Goal: Task Accomplishment & Management: Manage account settings

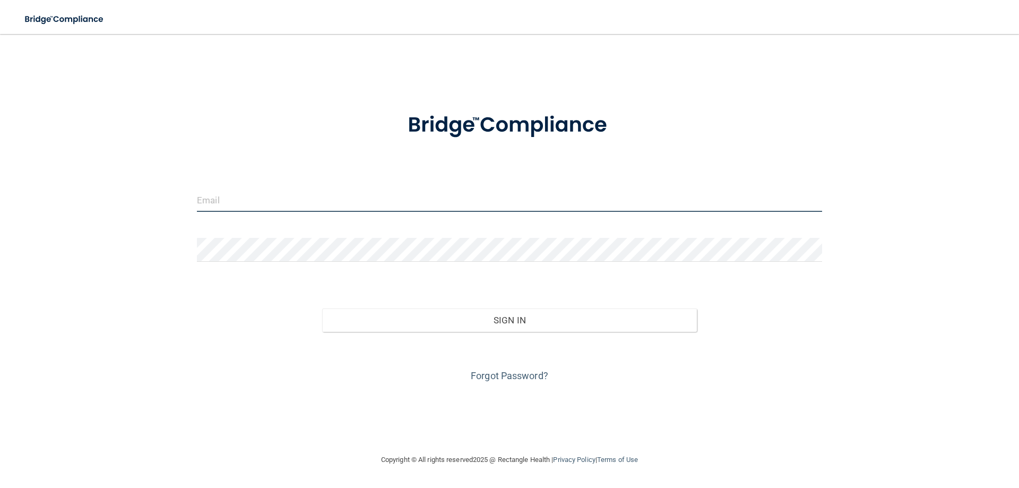
click at [427, 198] on input "email" at bounding box center [509, 200] width 625 height 24
type input "[PERSON_NAME][EMAIL_ADDRESS][PERSON_NAME][DOMAIN_NAME]"
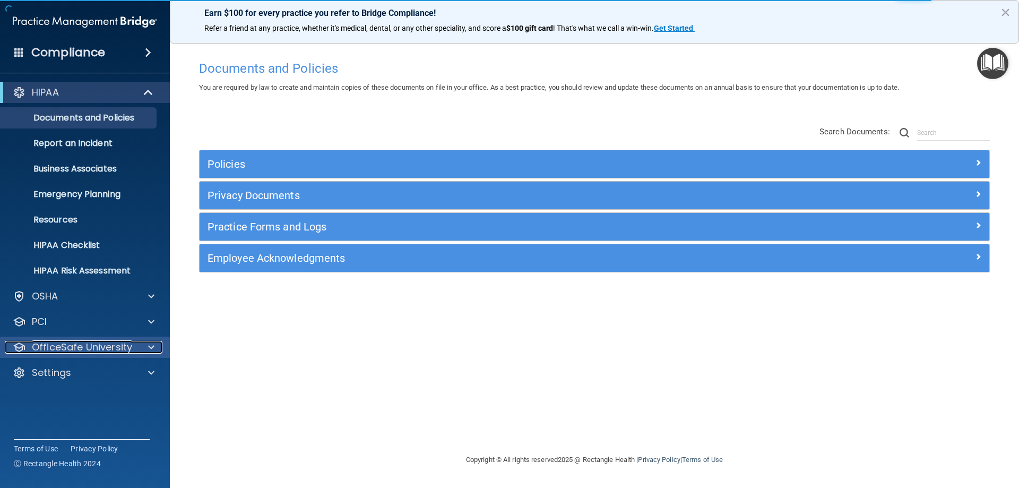
click at [49, 351] on p "OfficeSafe University" at bounding box center [82, 347] width 100 height 13
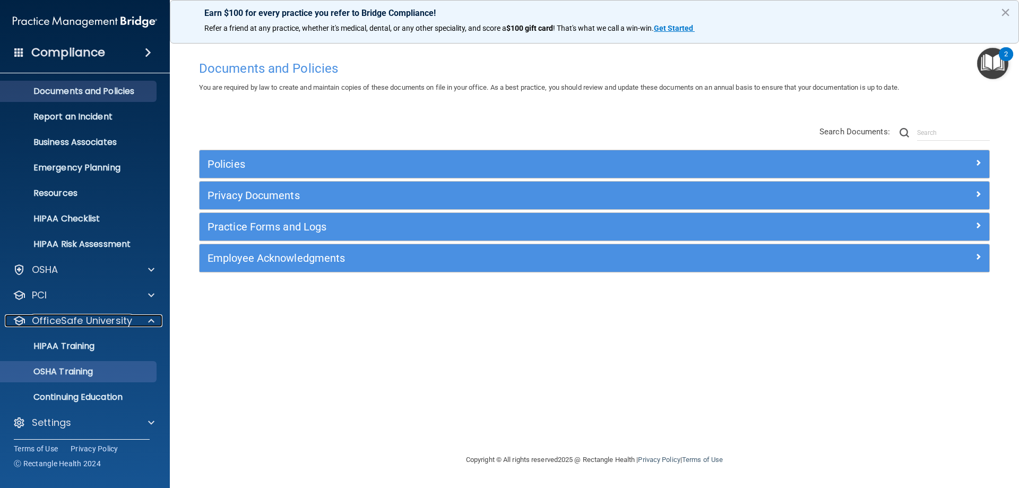
scroll to position [29, 0]
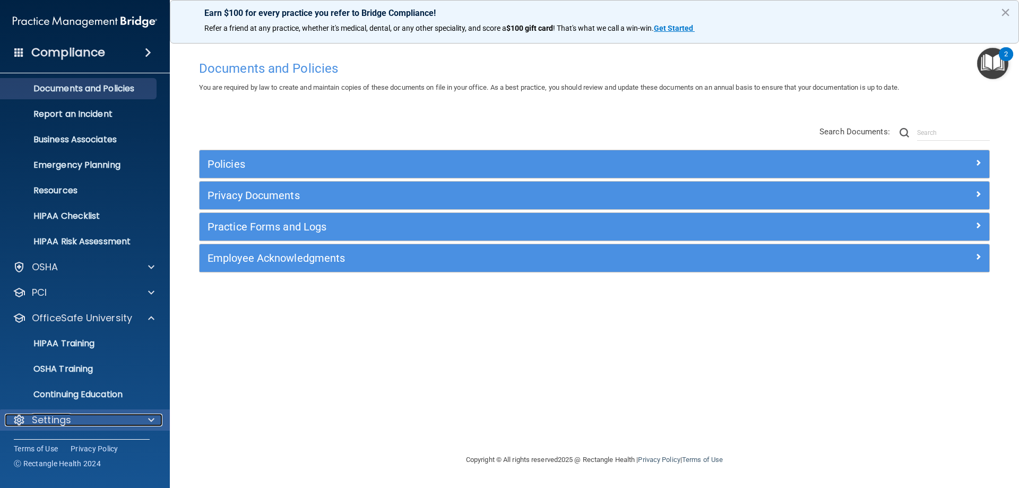
click at [72, 416] on div "Settings" at bounding box center [71, 419] width 132 height 13
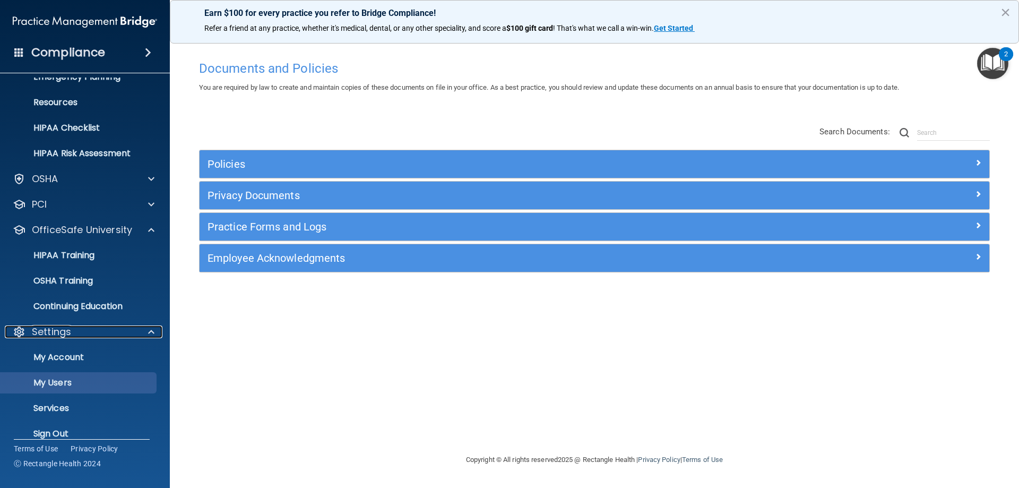
scroll to position [118, 0]
click at [85, 379] on p "My Users" at bounding box center [79, 382] width 145 height 11
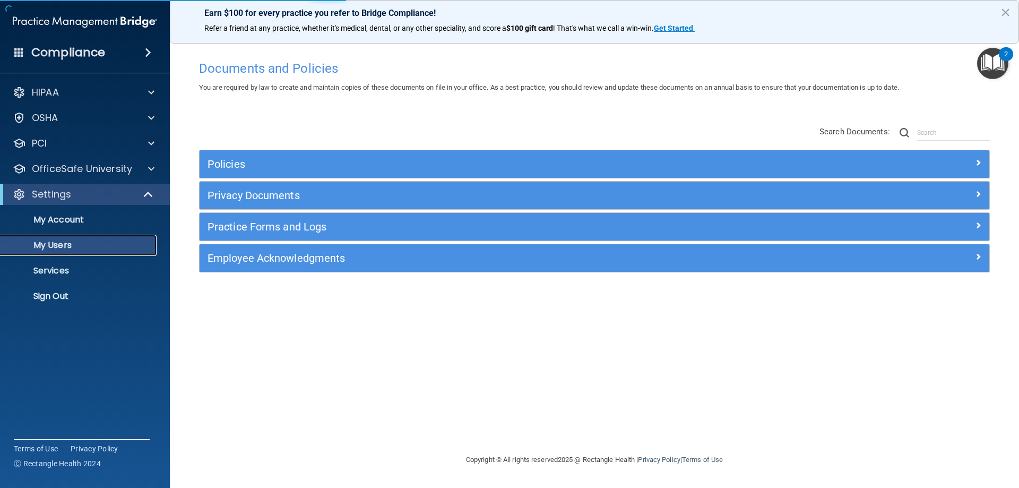
select select "20"
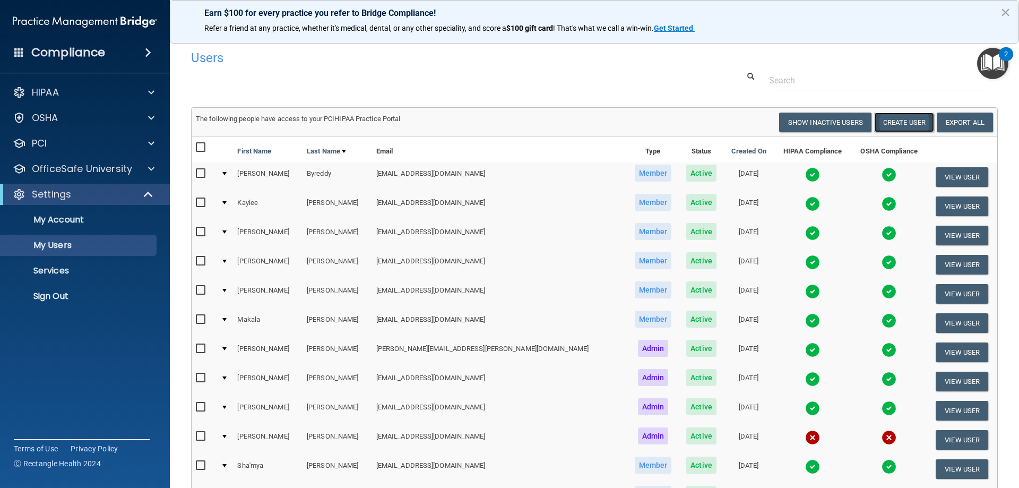
click at [906, 127] on button "Create User" at bounding box center [904, 122] width 60 height 20
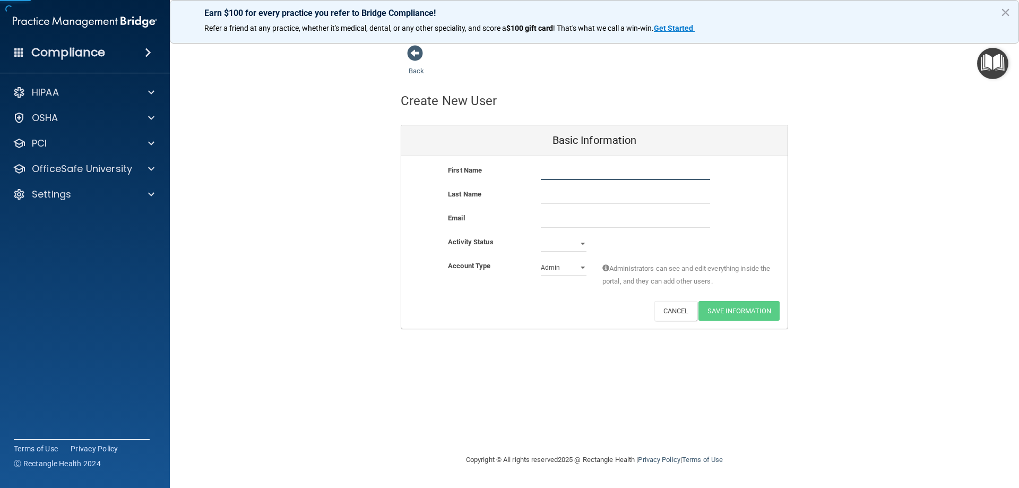
click at [609, 176] on input "text" at bounding box center [625, 172] width 169 height 16
type input "[PERSON_NAME]"
click at [488, 192] on div "Last Name" at bounding box center [486, 194] width 93 height 13
click at [553, 199] on input "text" at bounding box center [625, 196] width 169 height 16
type input "[PERSON_NAME]"
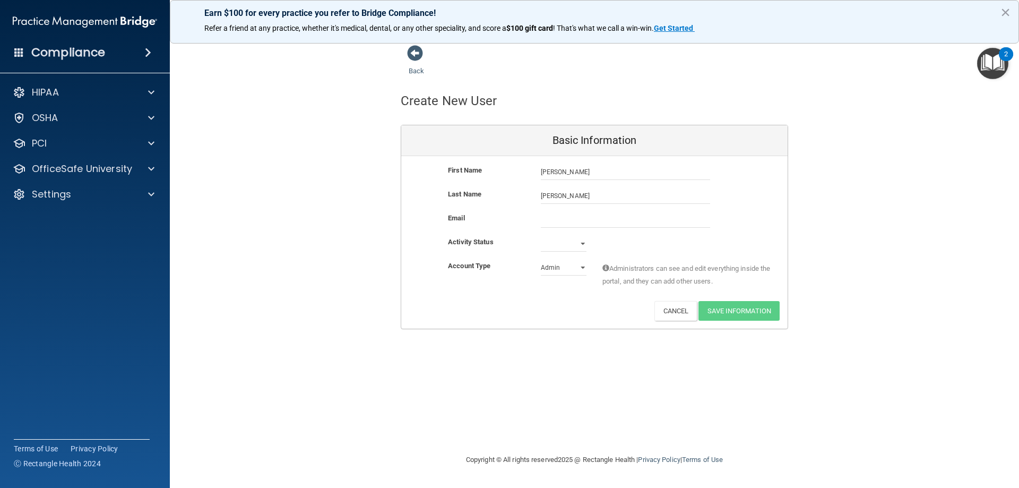
click at [511, 204] on div "Last Name [PERSON_NAME]" at bounding box center [594, 196] width 386 height 16
click at [566, 225] on input "email" at bounding box center [625, 220] width 169 height 16
type input "[EMAIL_ADDRESS][DOMAIN_NAME]"
click at [506, 223] on div "Email" at bounding box center [486, 218] width 77 height 13
click at [582, 245] on select "Active Inactive" at bounding box center [564, 244] width 46 height 16
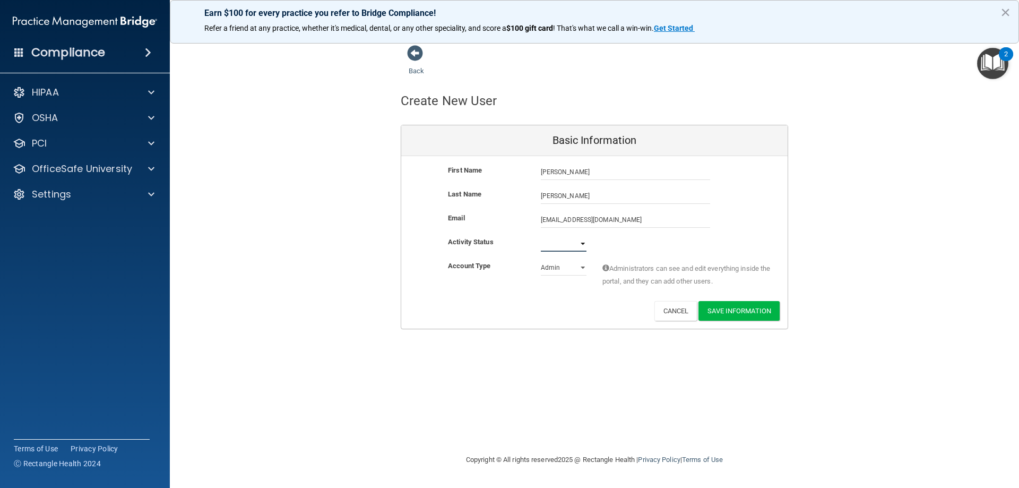
select select "active"
click at [541, 236] on select "Active Inactive" at bounding box center [564, 244] width 46 height 16
click at [567, 270] on select "Admin Member" at bounding box center [564, 267] width 46 height 16
select select "practice_member"
click at [541, 259] on select "Admin Member" at bounding box center [564, 267] width 46 height 16
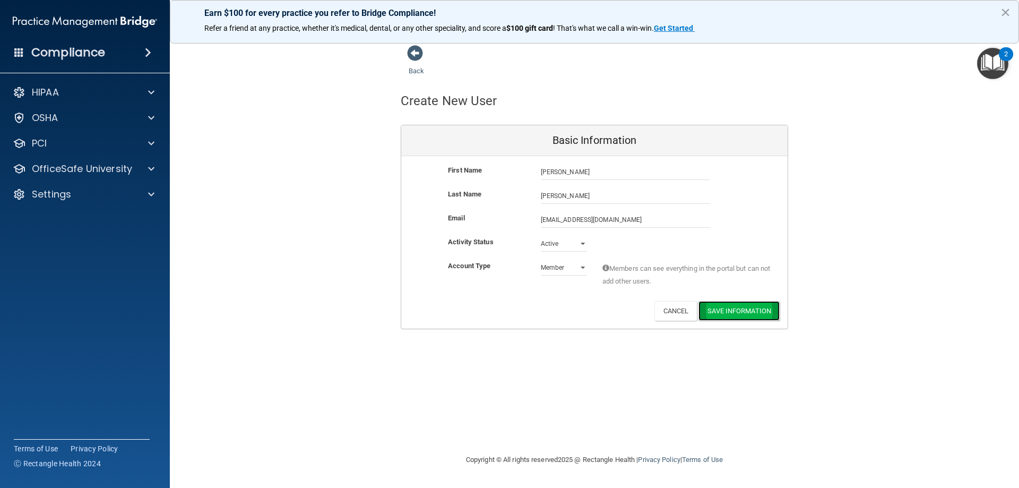
click at [722, 312] on button "Save Information" at bounding box center [738, 311] width 81 height 20
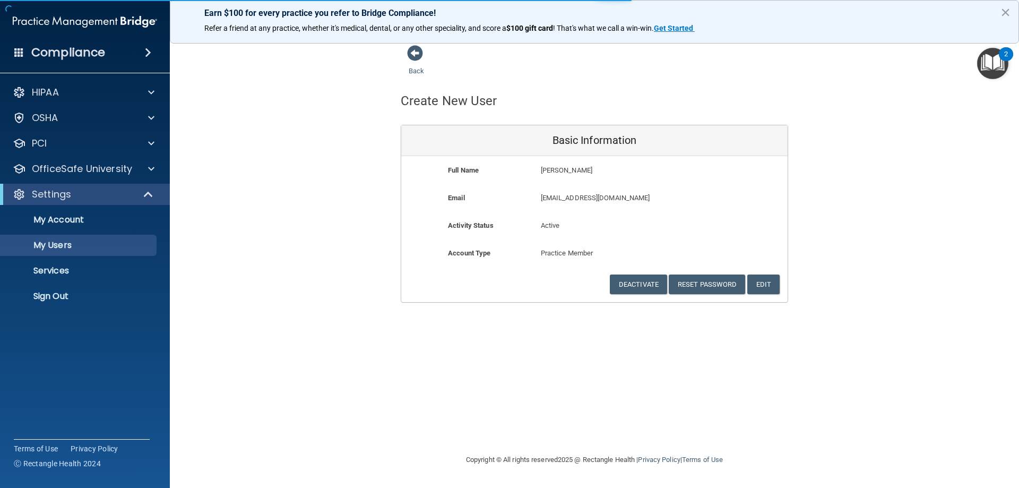
select select "20"
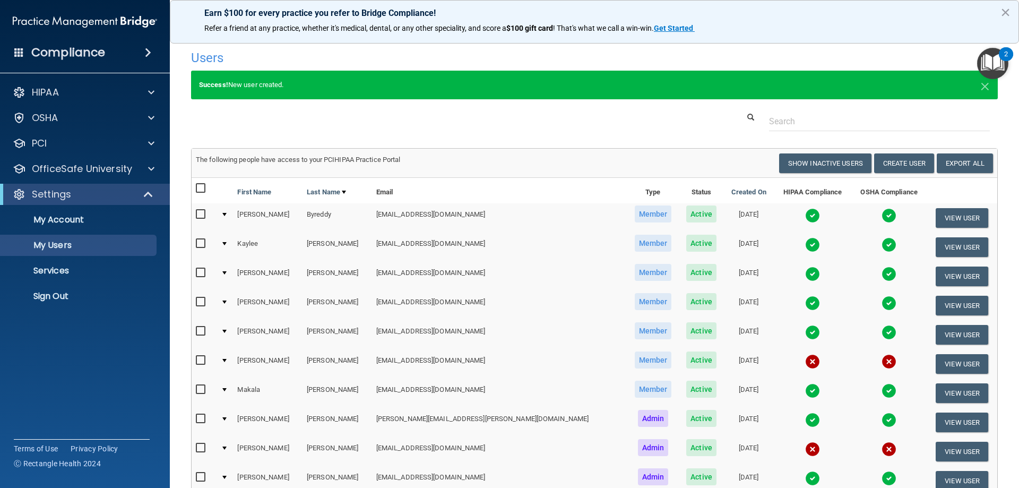
scroll to position [18, 0]
